Goal: Task Accomplishment & Management: Manage account settings

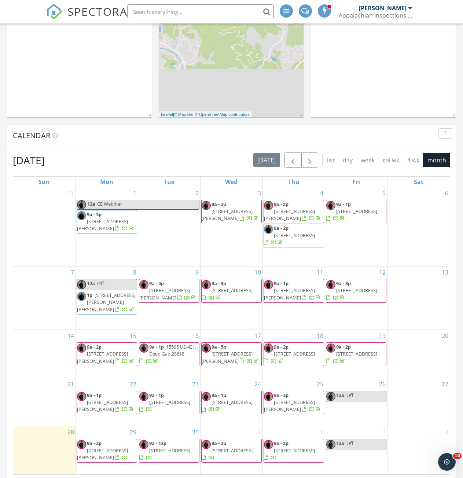
scroll to position [198, 0]
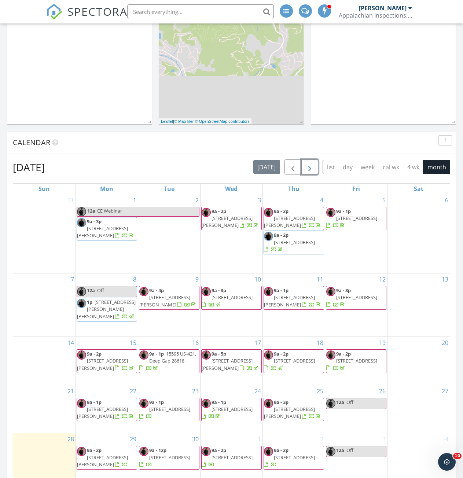
click at [310, 170] on span "button" at bounding box center [310, 167] width 9 height 9
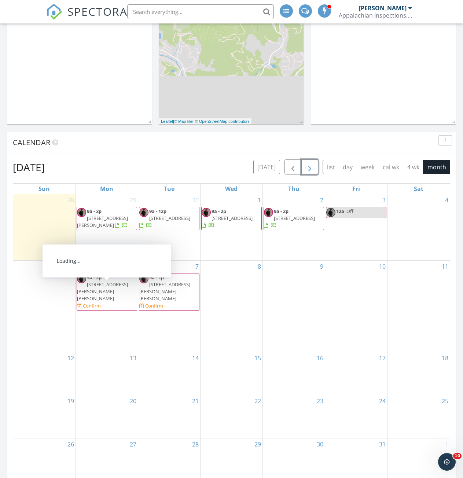
click at [118, 293] on span "632 White Laurel Ln N/A, Boone 28607" at bounding box center [102, 291] width 51 height 21
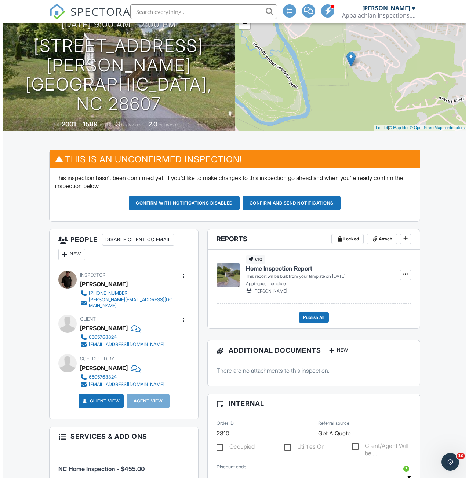
scroll to position [73, 0]
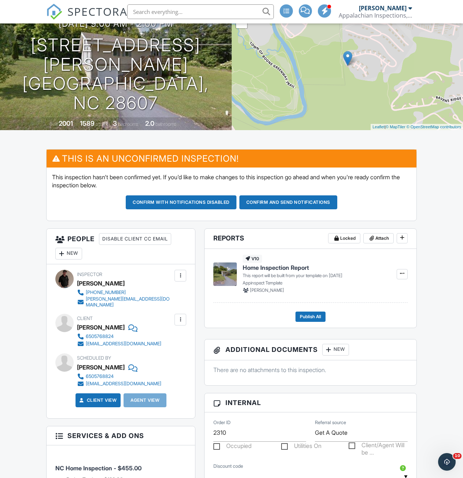
click at [68, 255] on div "New" at bounding box center [68, 254] width 27 height 12
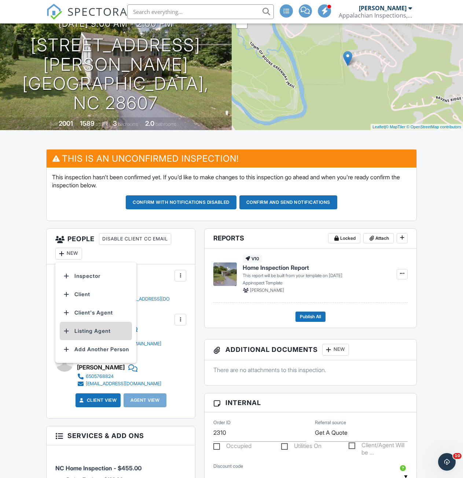
click at [83, 330] on li "Listing Agent" at bounding box center [96, 331] width 72 height 18
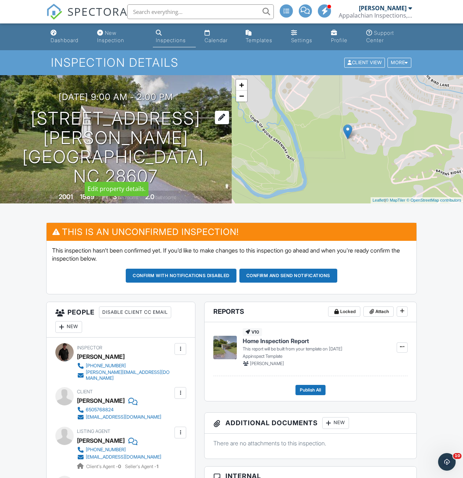
click at [212, 130] on h1 "[STREET_ADDRESS][PERSON_NAME] [GEOGRAPHIC_DATA], NC 28607" at bounding box center [116, 147] width 208 height 77
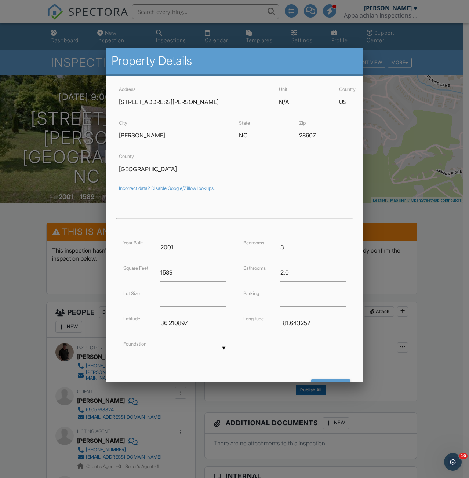
drag, startPoint x: 297, startPoint y: 103, endPoint x: 268, endPoint y: 107, distance: 28.8
click at [268, 107] on div "Address 632 White Laurel Ln Unit N/A Country US" at bounding box center [234, 98] width 240 height 26
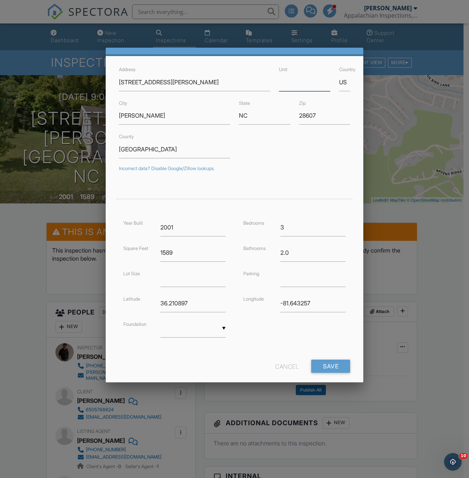
scroll to position [32, 0]
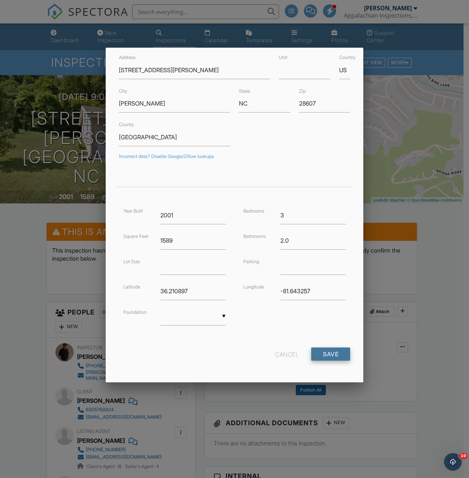
click at [322, 357] on input "Save" at bounding box center [330, 354] width 39 height 13
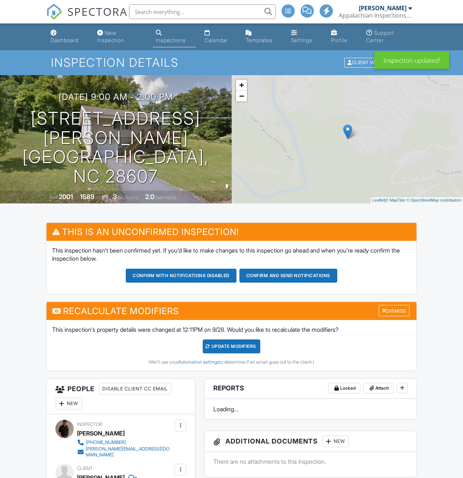
scroll to position [168, 0]
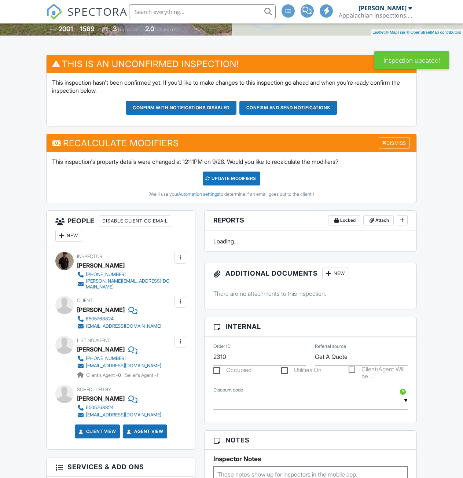
click at [234, 172] on div "UPDATE Modifiers" at bounding box center [232, 179] width 58 height 14
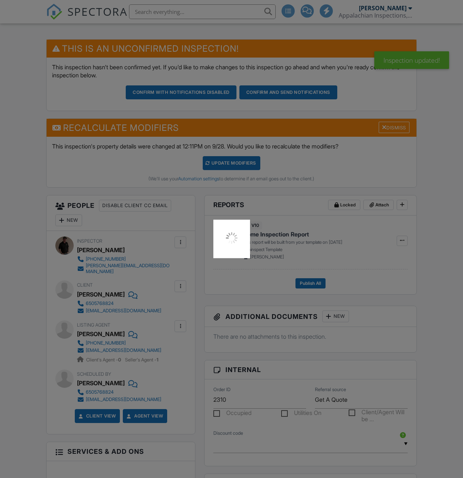
scroll to position [0, 0]
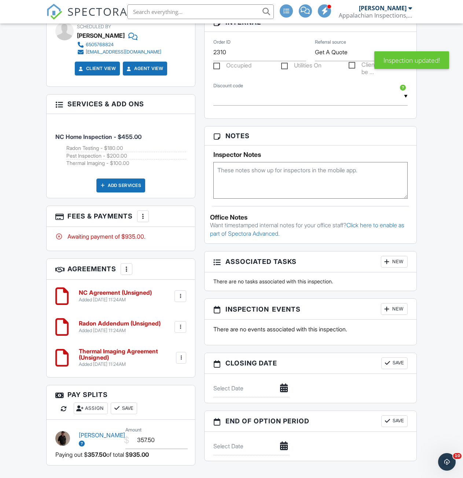
scroll to position [147, 0]
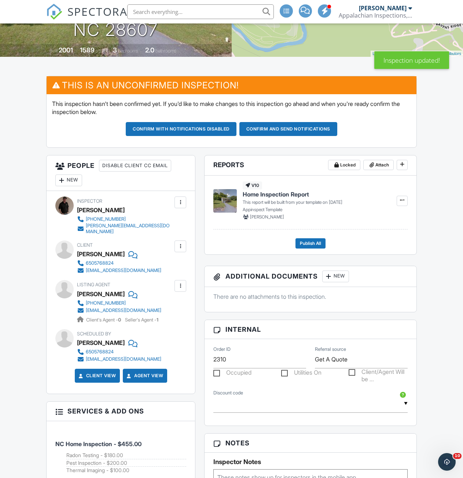
click at [275, 130] on button "Confirm and send notifications" at bounding box center [289, 129] width 98 height 14
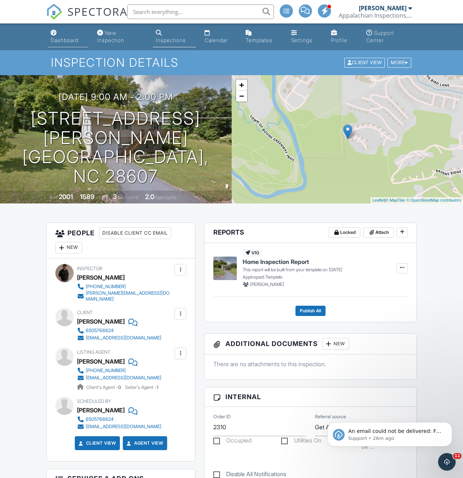
click at [56, 41] on div "Dashboard" at bounding box center [65, 40] width 28 height 6
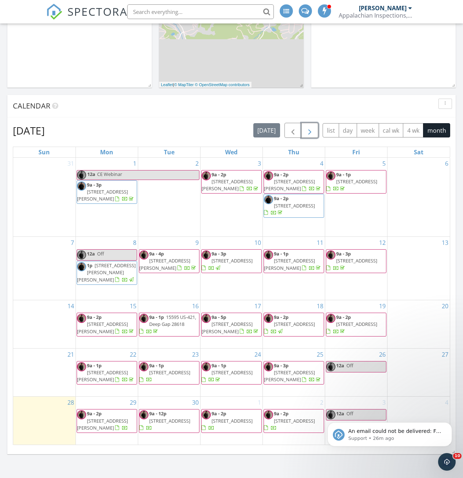
click at [311, 133] on span "button" at bounding box center [310, 130] width 9 height 9
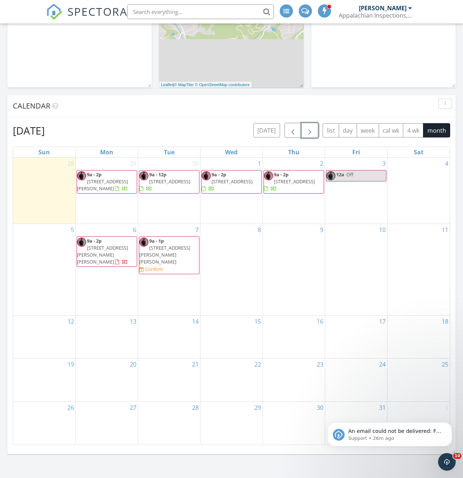
click at [164, 255] on span "288 Brown's Chapel Crest Ln, Boone 28607" at bounding box center [164, 255] width 51 height 21
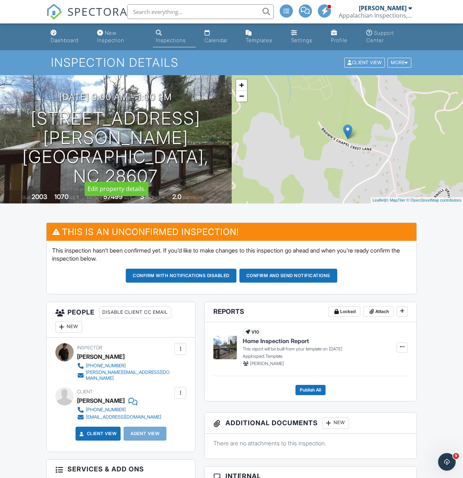
drag, startPoint x: 117, startPoint y: 132, endPoint x: 39, endPoint y: 265, distance: 154.6
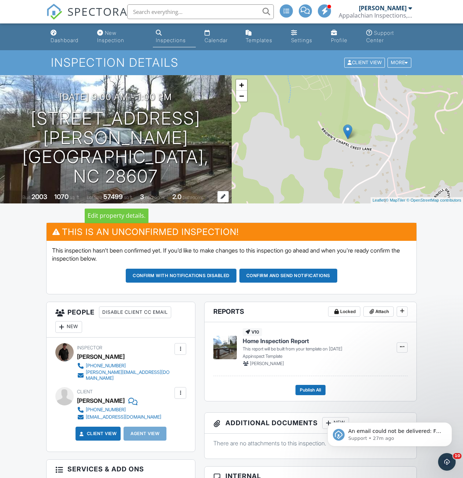
click at [70, 199] on span "sq. ft." at bounding box center [75, 198] width 10 height 6
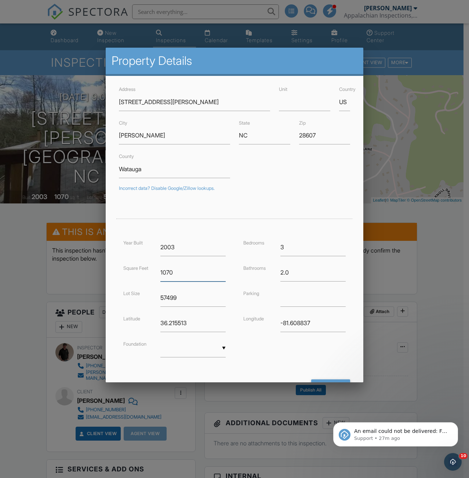
drag, startPoint x: 178, startPoint y: 275, endPoint x: 163, endPoint y: 277, distance: 15.2
click at [163, 277] on input "1070" at bounding box center [192, 273] width 65 height 18
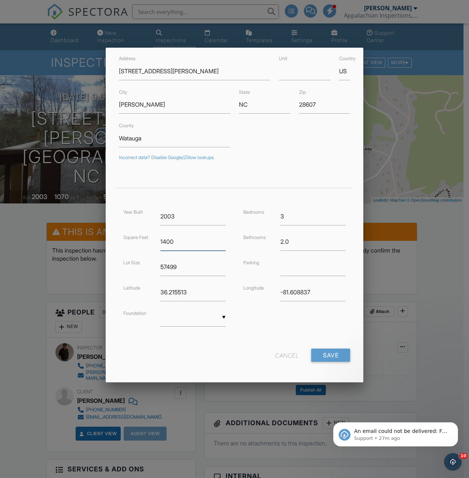
scroll to position [32, 0]
type input "1400"
click at [316, 351] on input "Save" at bounding box center [330, 354] width 39 height 13
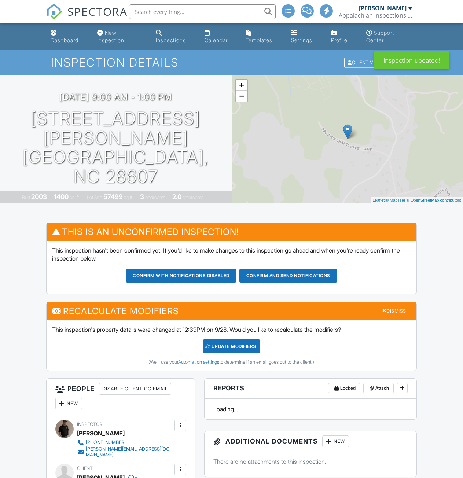
click at [241, 350] on div "UPDATE Modifiers" at bounding box center [232, 347] width 58 height 14
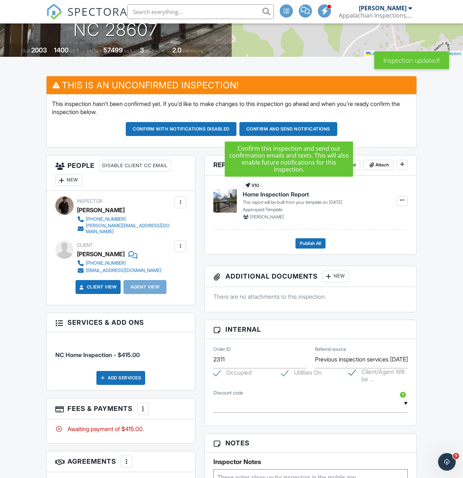
click at [266, 127] on button "Confirm and send notifications" at bounding box center [289, 129] width 98 height 14
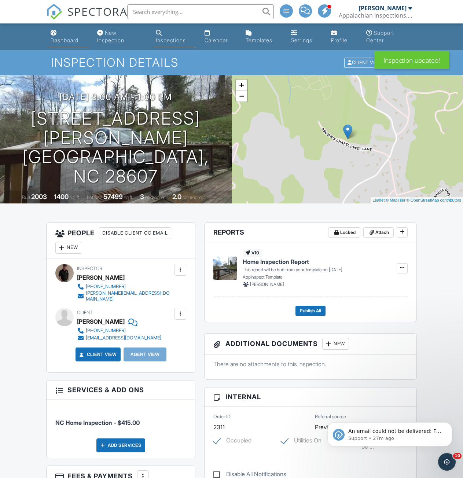
click at [55, 37] on div "Dashboard" at bounding box center [65, 40] width 28 height 6
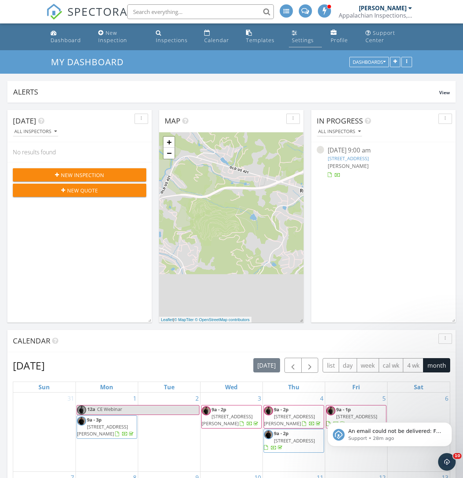
click at [301, 43] on div "Settings" at bounding box center [303, 40] width 22 height 7
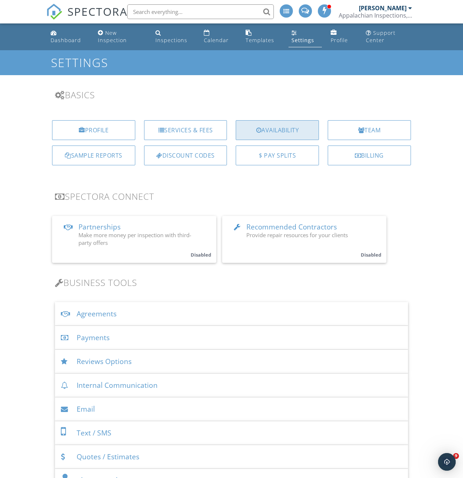
click at [292, 135] on div "Availability" at bounding box center [277, 130] width 83 height 20
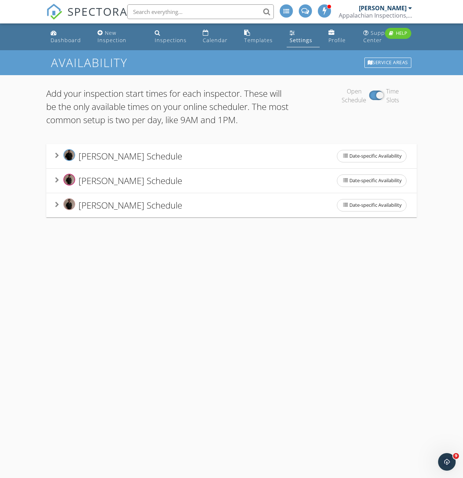
click at [46, 181] on div "[PERSON_NAME] Schedule Date-specific Availability" at bounding box center [231, 181] width 371 height 24
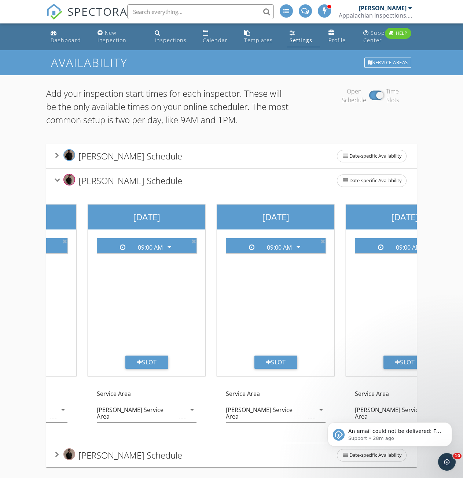
scroll to position [0, 232]
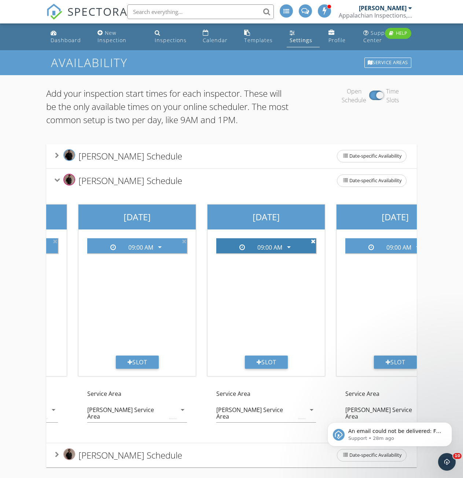
click at [314, 242] on icon at bounding box center [313, 241] width 5 height 6
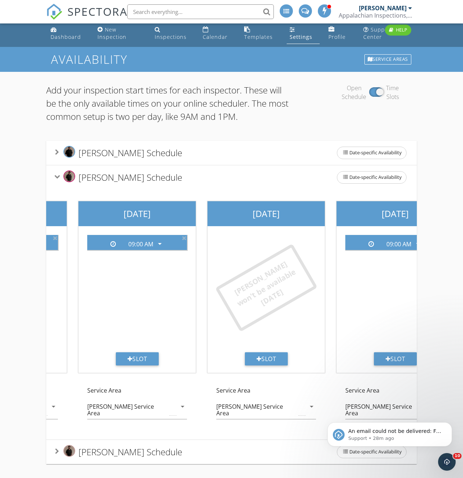
scroll to position [0, 0]
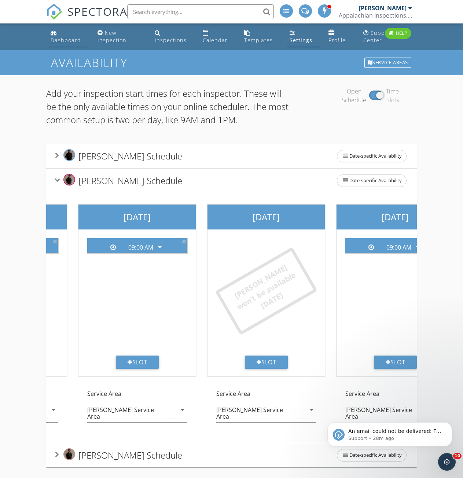
click at [69, 43] on div "Dashboard" at bounding box center [66, 40] width 30 height 7
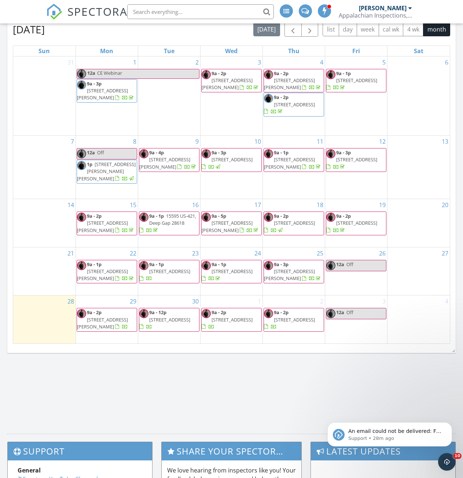
scroll to position [220, 0]
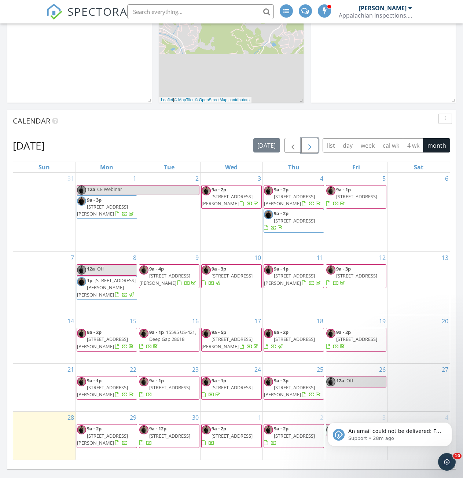
click at [306, 148] on span "button" at bounding box center [310, 145] width 9 height 9
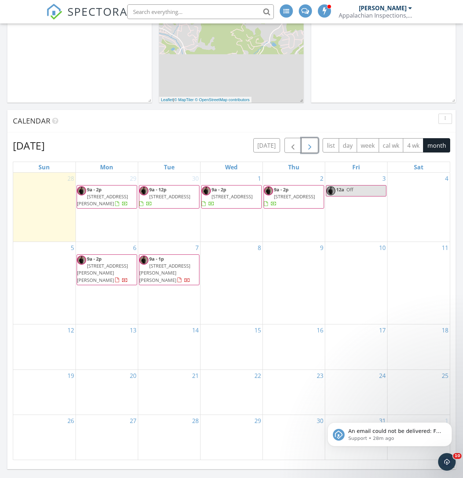
click at [306, 148] on span "button" at bounding box center [310, 145] width 9 height 9
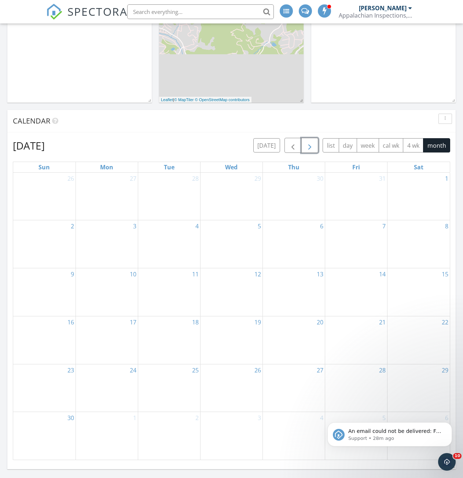
click at [306, 244] on div "6" at bounding box center [294, 244] width 62 height 48
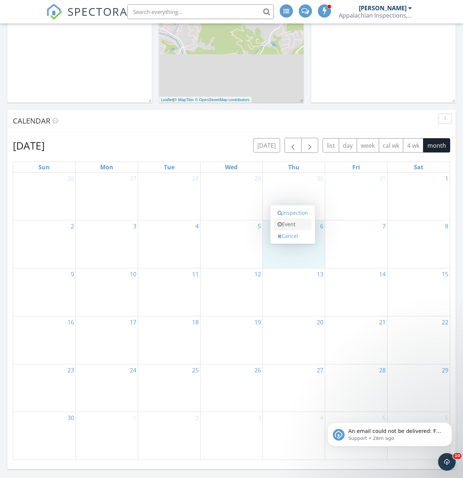
click at [289, 225] on link "Event" at bounding box center [293, 225] width 38 height 12
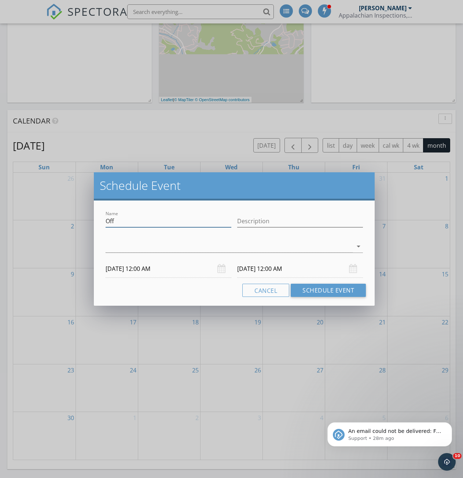
drag, startPoint x: 117, startPoint y: 222, endPoint x: 91, endPoint y: 222, distance: 26.0
click at [91, 222] on div "Schedule Event Name Off Description arrow_drop_down 11/06/2025 12:00 AM 11/07/2…" at bounding box center [231, 239] width 463 height 478
type input "Butner Weapons Qual"
click at [172, 248] on div at bounding box center [230, 247] width 248 height 12
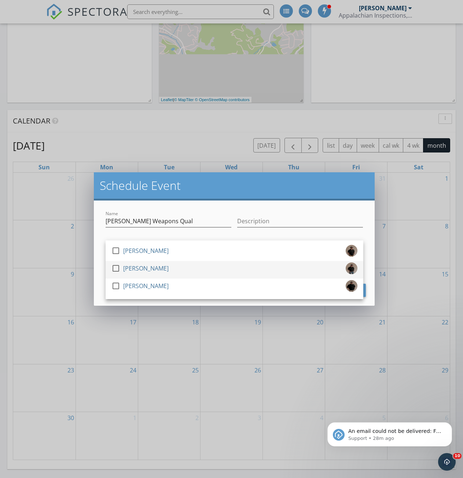
click at [120, 268] on div at bounding box center [116, 268] width 12 height 12
click at [287, 193] on div "Schedule Event" at bounding box center [234, 186] width 281 height 28
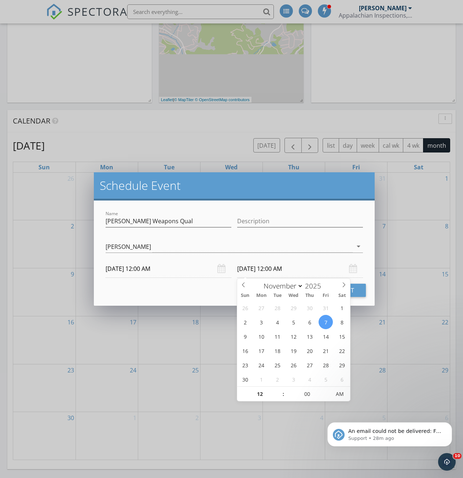
click at [270, 271] on input "11/07/2025 12:00 AM" at bounding box center [300, 269] width 126 height 18
type input "11/09/2025 12:00 AM"
click at [204, 292] on div "Cancel Schedule Event" at bounding box center [235, 290] width 264 height 13
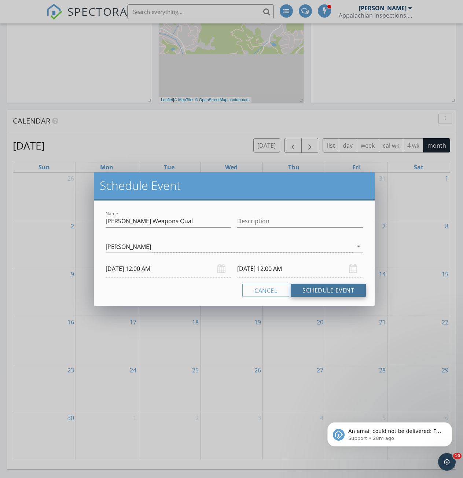
click at [331, 288] on button "Schedule Event" at bounding box center [328, 290] width 75 height 13
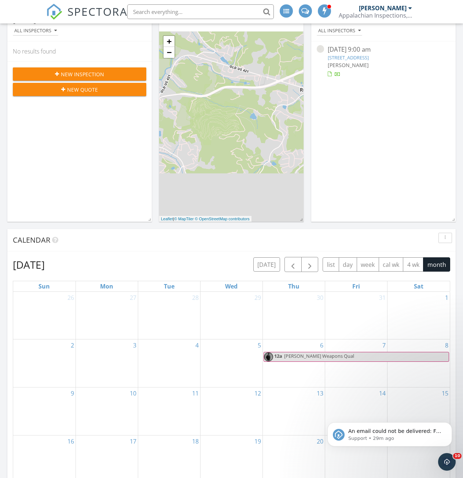
scroll to position [0, 0]
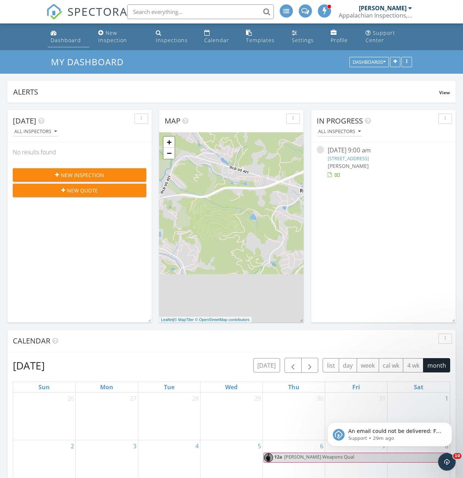
click at [53, 34] on div "Dashboard" at bounding box center [54, 33] width 6 height 6
